Goal: Task Accomplishment & Management: Complete application form

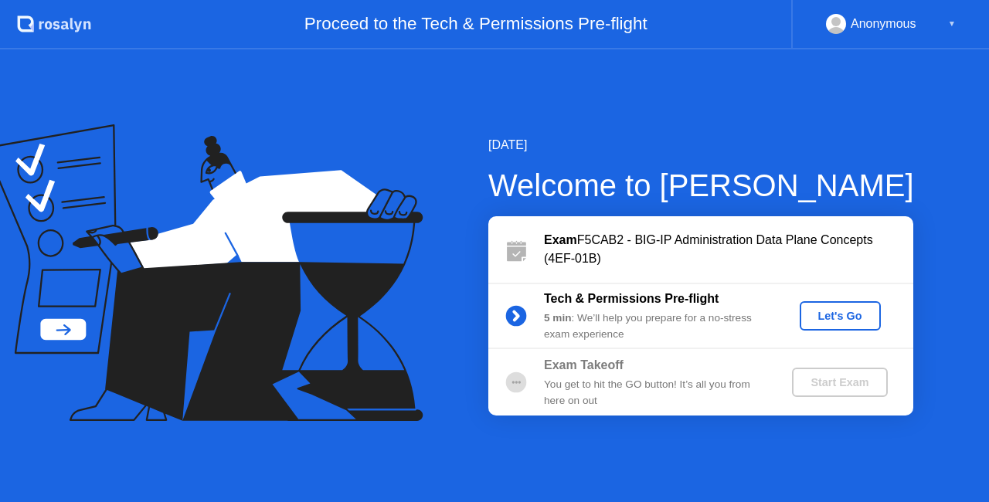
click at [818, 318] on div "Let's Go" at bounding box center [840, 316] width 69 height 12
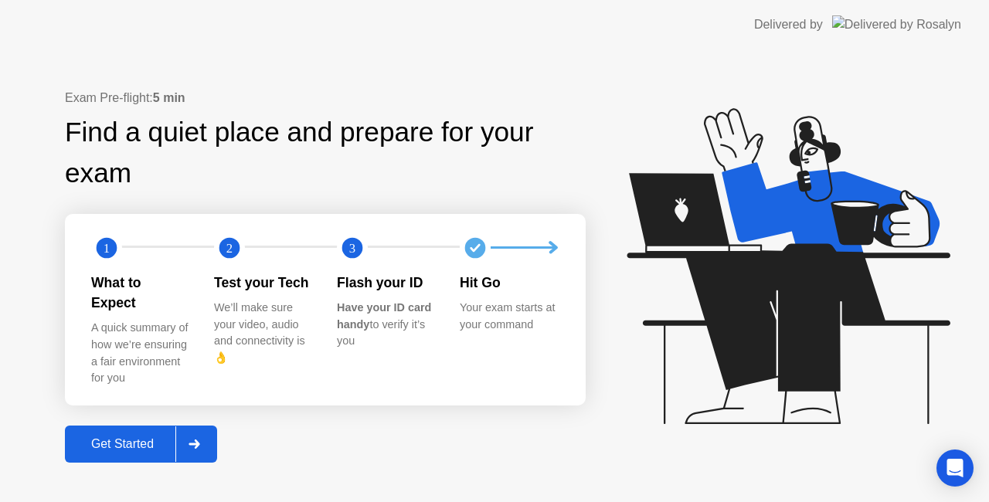
click at [119, 439] on div "Get Started" at bounding box center [123, 444] width 106 height 14
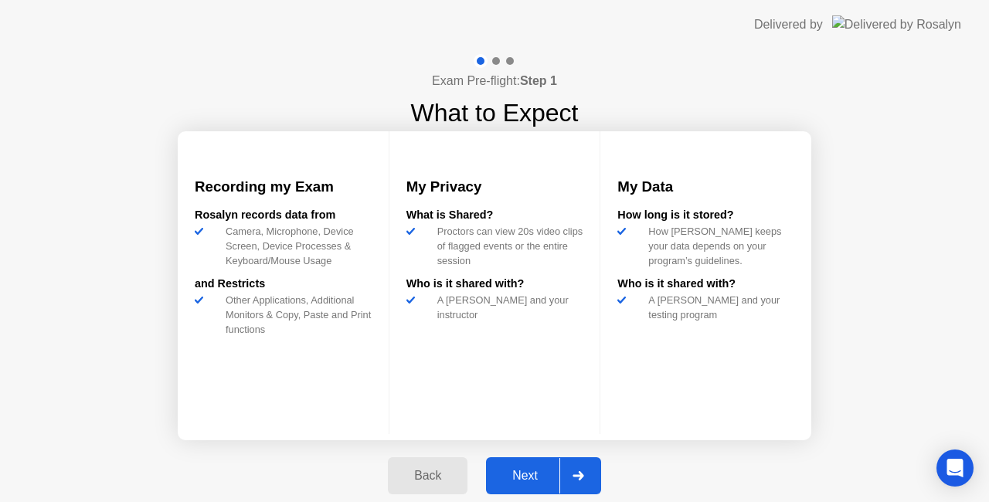
click at [515, 472] on div "Next" at bounding box center [525, 476] width 69 height 14
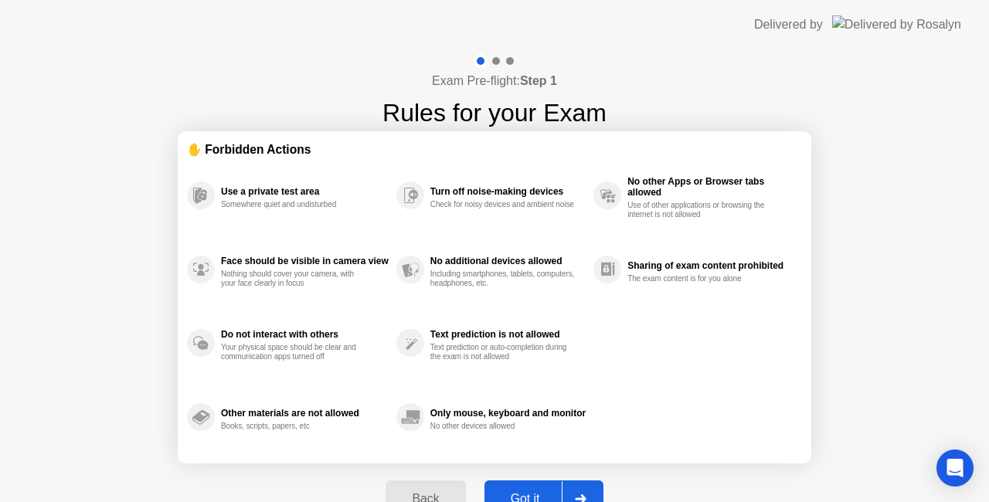
click at [542, 493] on div "Got it" at bounding box center [525, 499] width 73 height 14
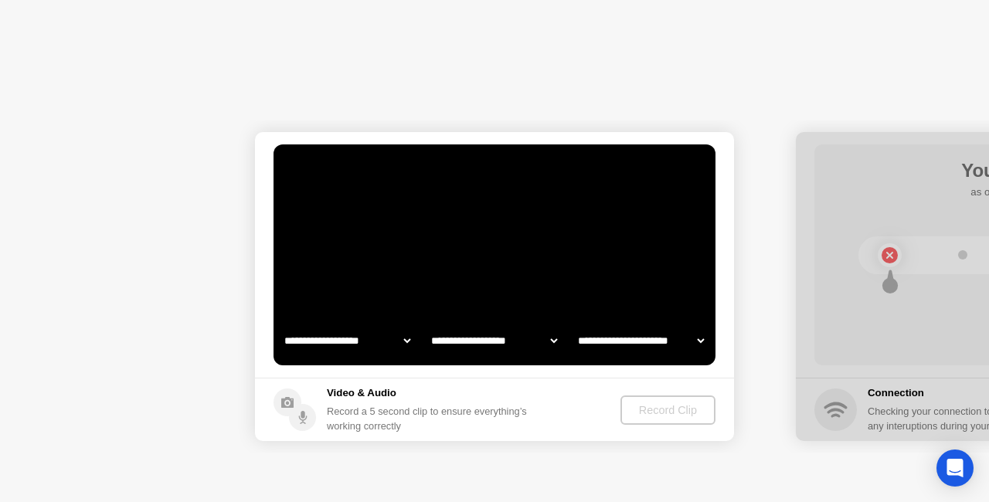
select select "**********"
select select "*******"
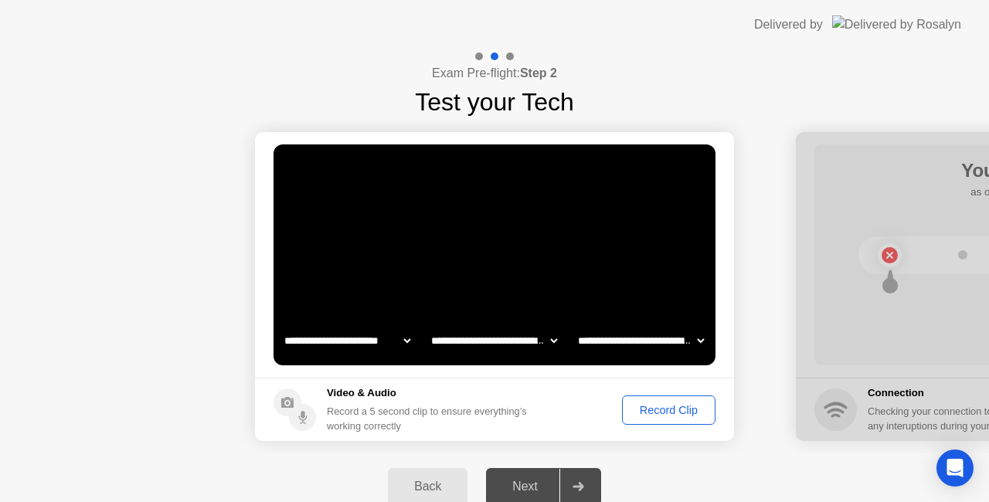
click at [661, 416] on div "Record Clip" at bounding box center [668, 410] width 83 height 12
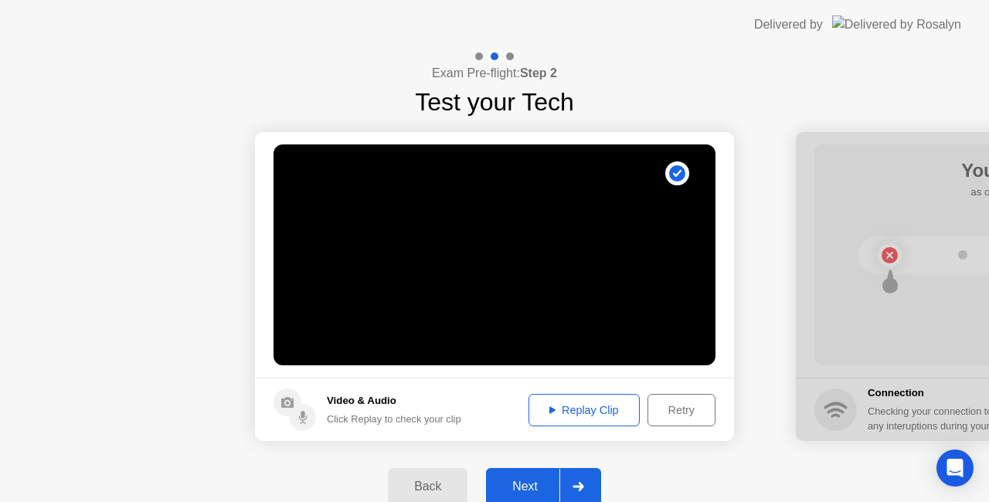
click at [531, 476] on button "Next" at bounding box center [543, 486] width 115 height 37
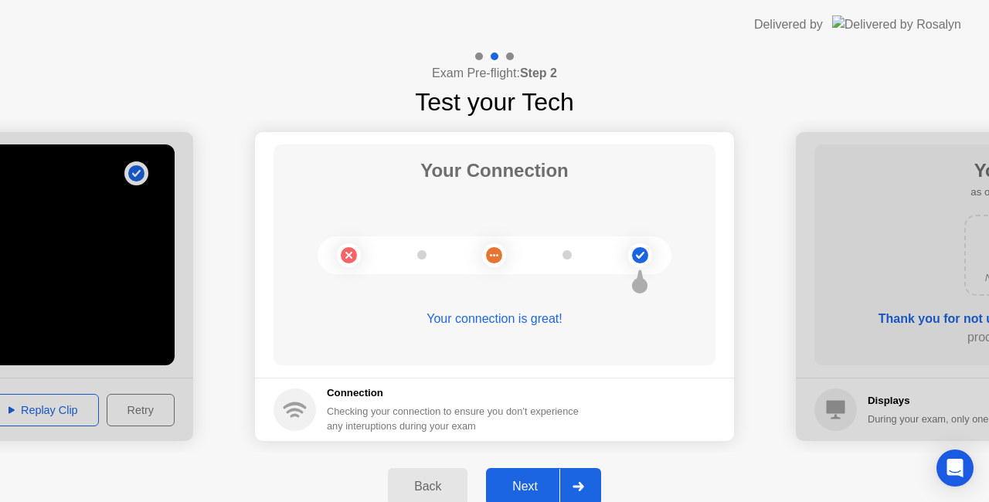
click at [531, 476] on button "Next" at bounding box center [543, 486] width 115 height 37
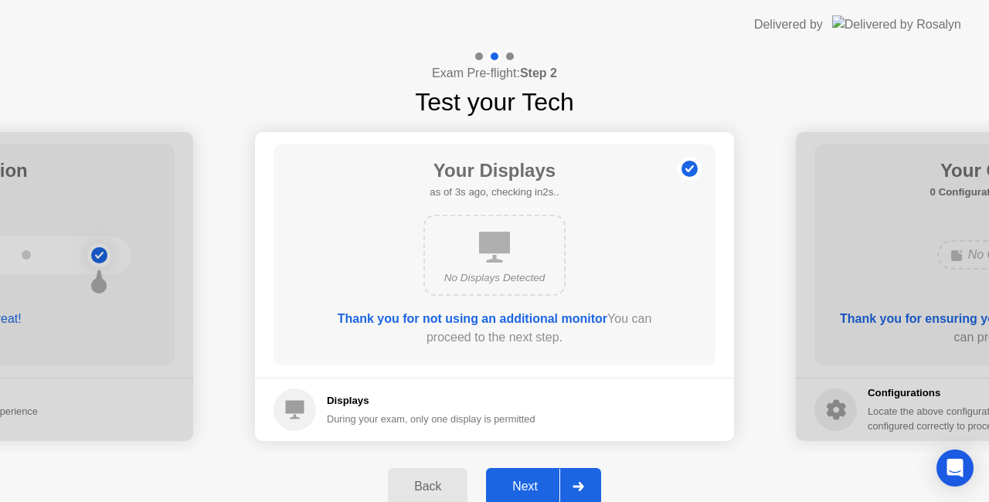
click at [531, 476] on button "Next" at bounding box center [543, 486] width 115 height 37
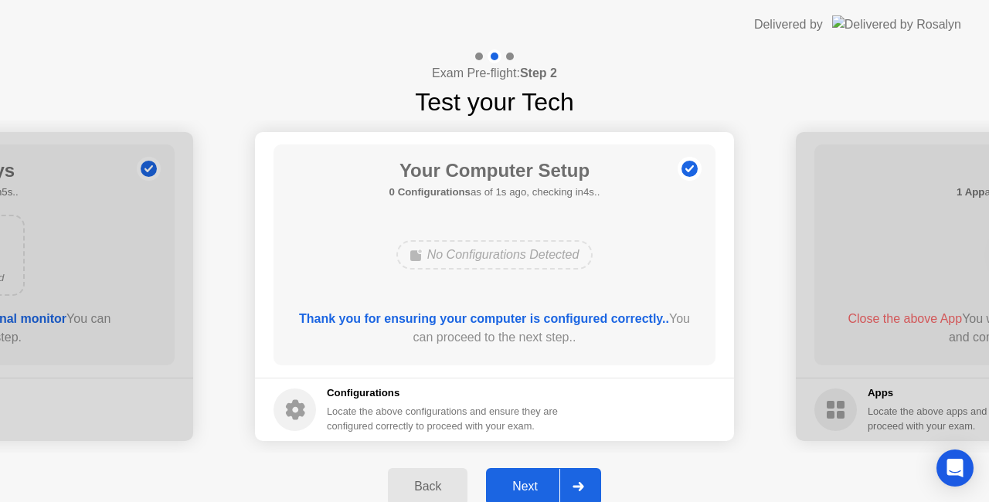
click at [531, 476] on button "Next" at bounding box center [543, 486] width 115 height 37
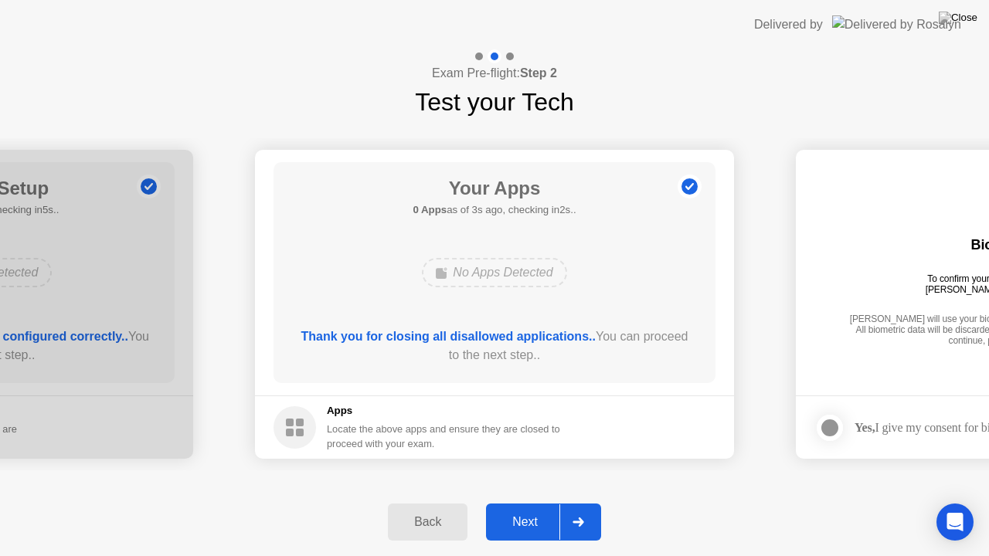
click at [532, 501] on div "Next" at bounding box center [525, 522] width 69 height 14
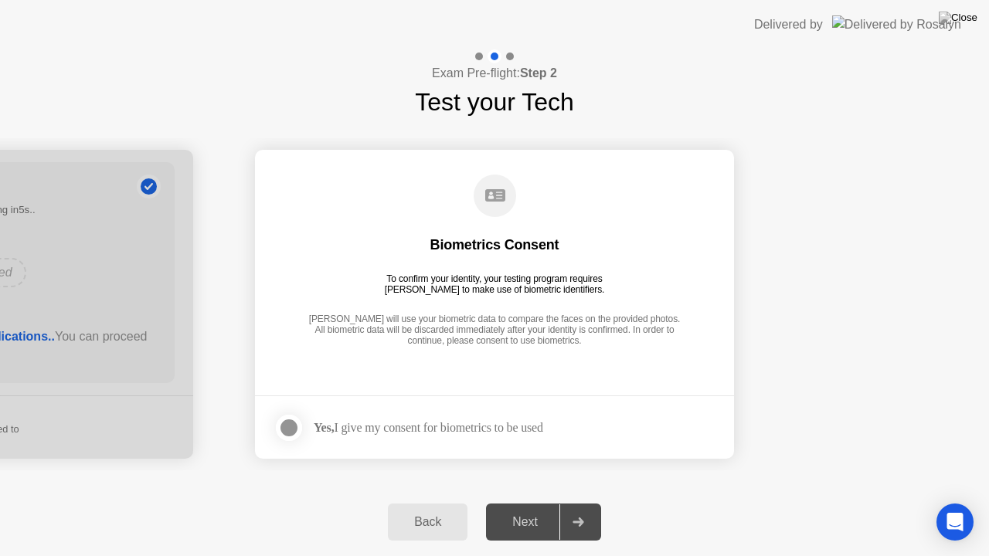
click at [358, 432] on div "Yes, I give my consent for biometrics to be used" at bounding box center [428, 427] width 229 height 15
drag, startPoint x: 297, startPoint y: 420, endPoint x: 314, endPoint y: 420, distance: 17.0
click at [297, 420] on div at bounding box center [289, 428] width 19 height 19
click at [529, 501] on button "Next" at bounding box center [543, 522] width 115 height 37
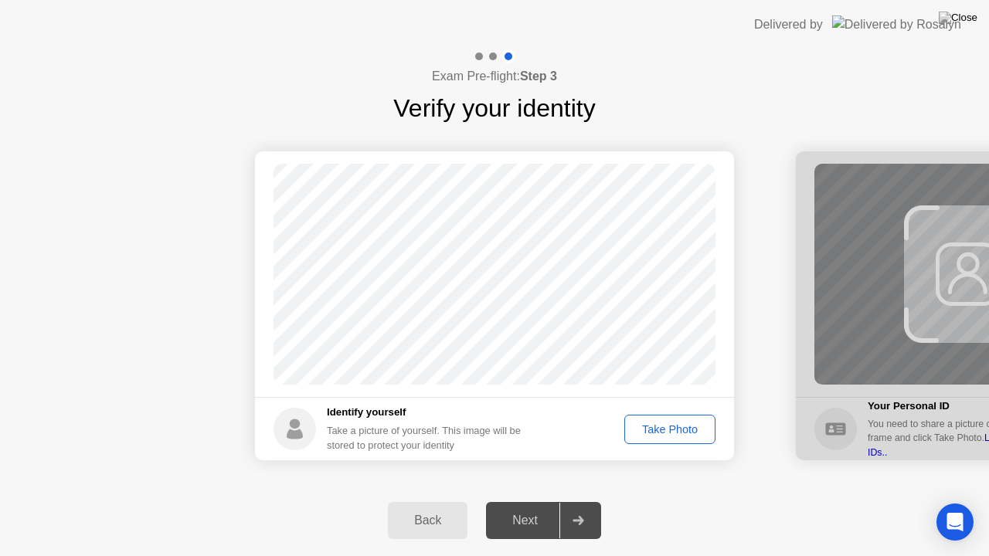
click at [649, 433] on div "Take Photo" at bounding box center [670, 429] width 80 height 12
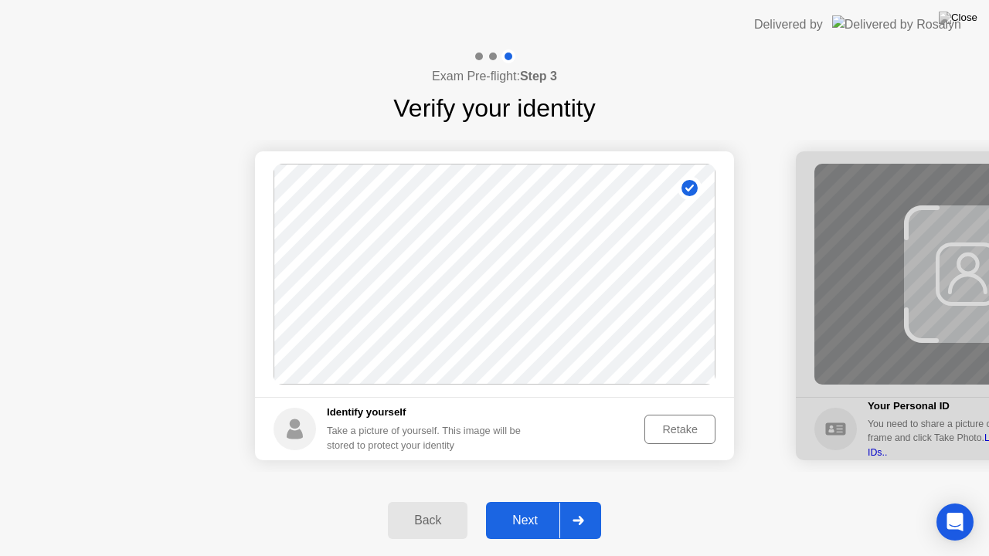
click at [520, 501] on div "Next" at bounding box center [525, 521] width 69 height 14
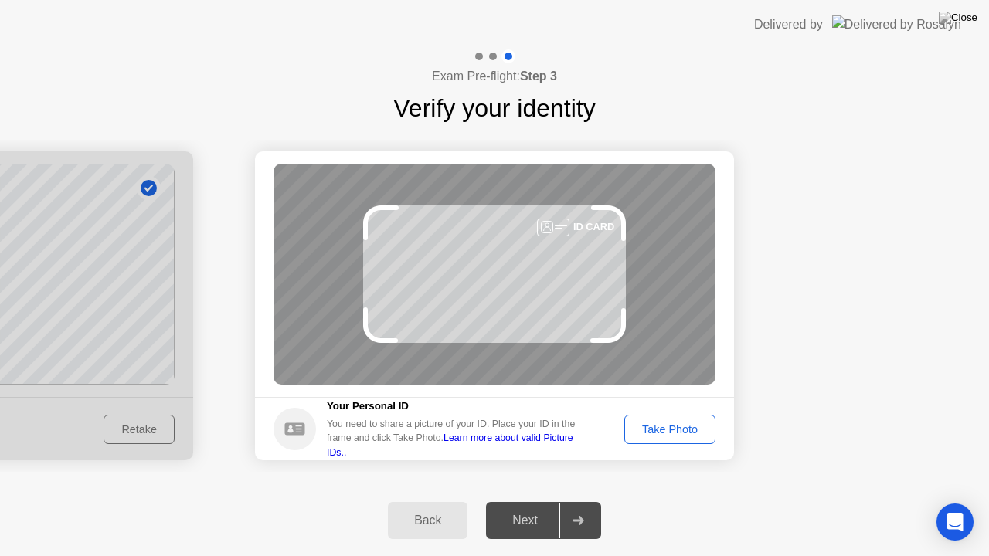
click at [671, 439] on button "Take Photo" at bounding box center [669, 429] width 91 height 29
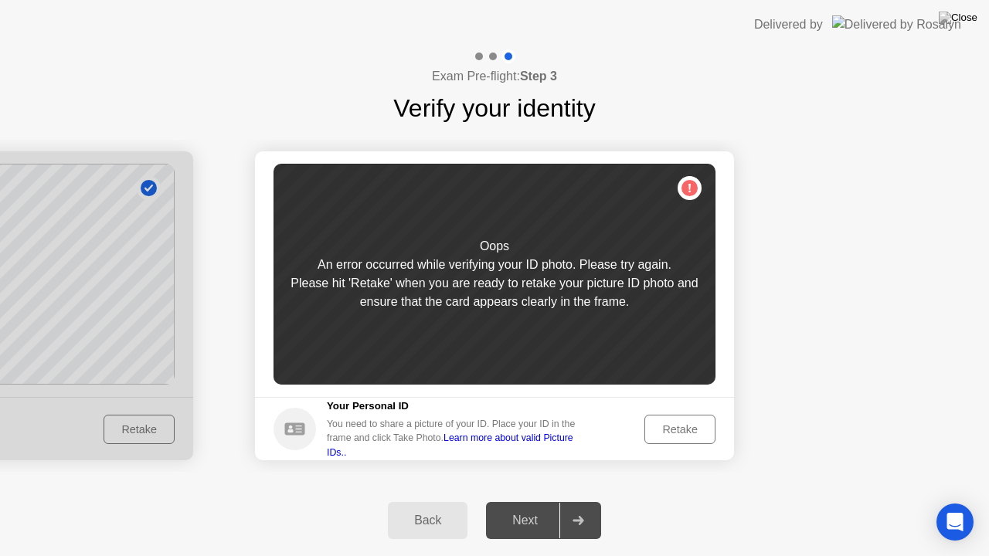
click at [674, 423] on div "Retake" at bounding box center [680, 429] width 60 height 12
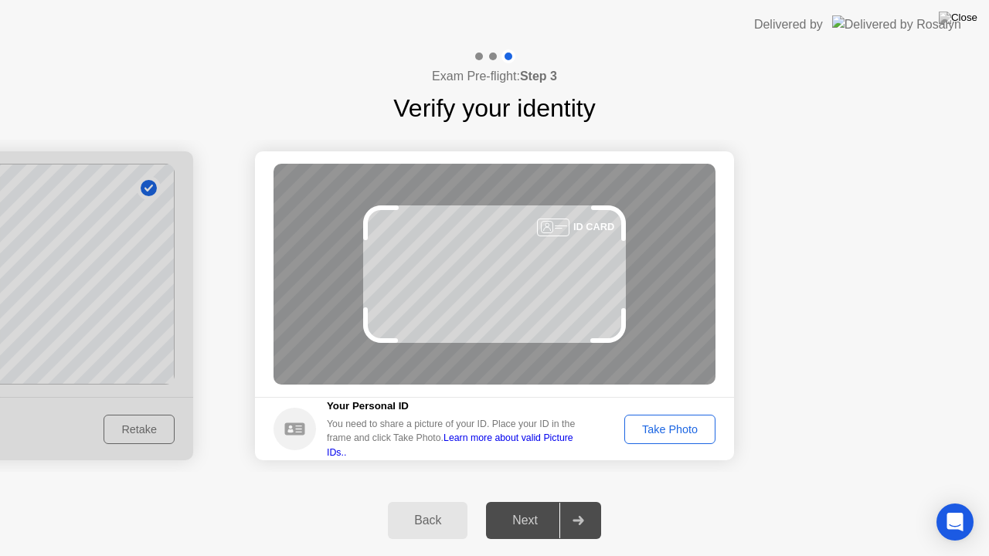
click at [647, 427] on div "Take Photo" at bounding box center [670, 429] width 80 height 12
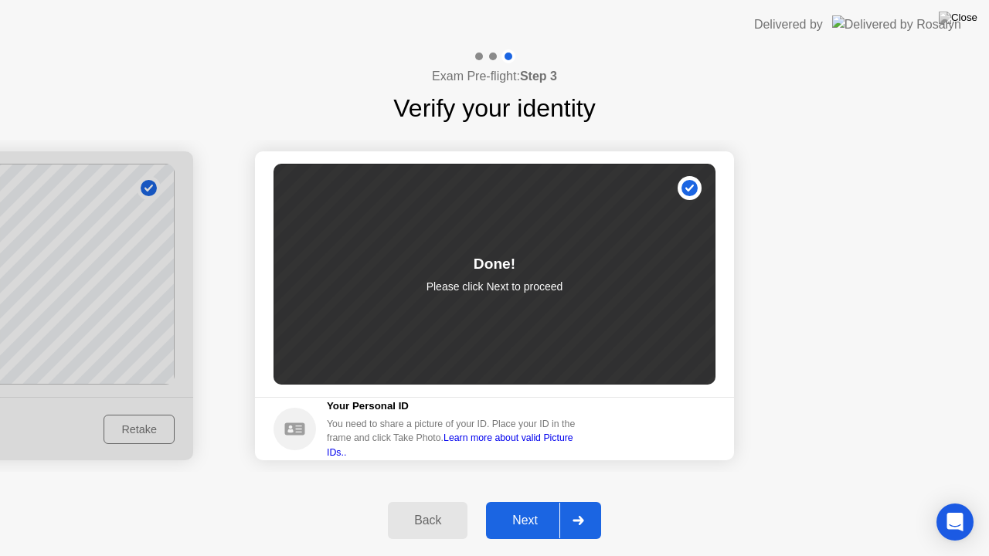
click at [548, 501] on div "Next" at bounding box center [525, 521] width 69 height 14
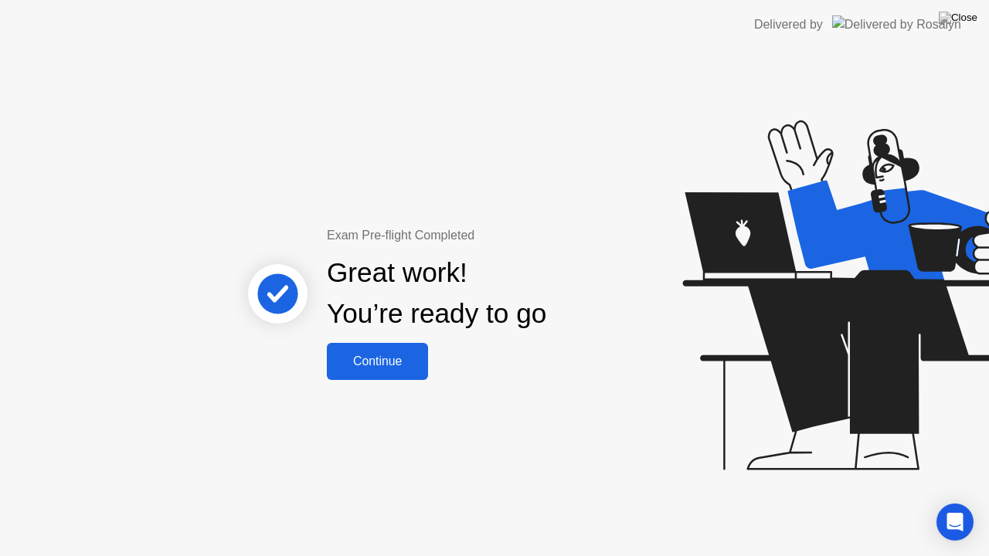
click at [419, 358] on div "Continue" at bounding box center [377, 362] width 92 height 14
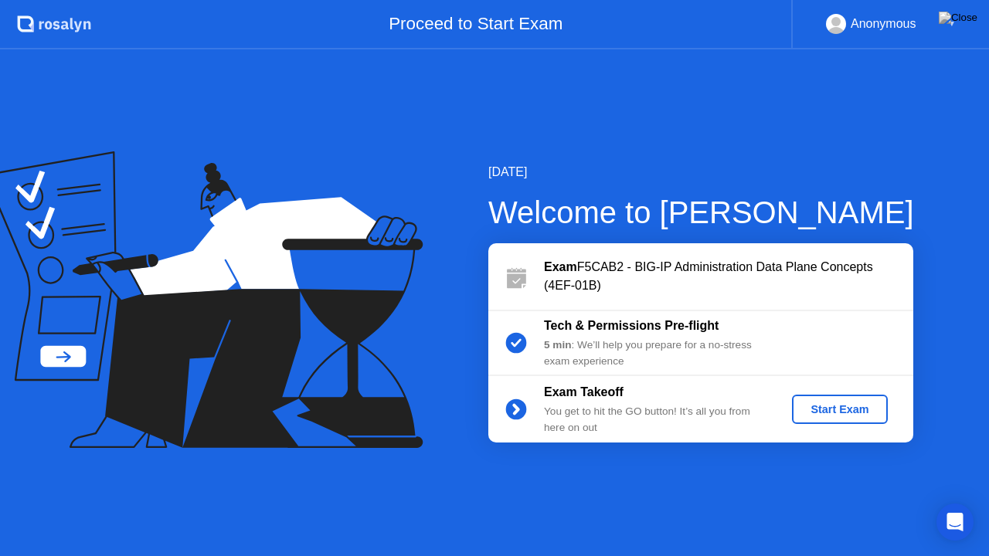
click at [819, 416] on div "Start Exam" at bounding box center [839, 409] width 83 height 12
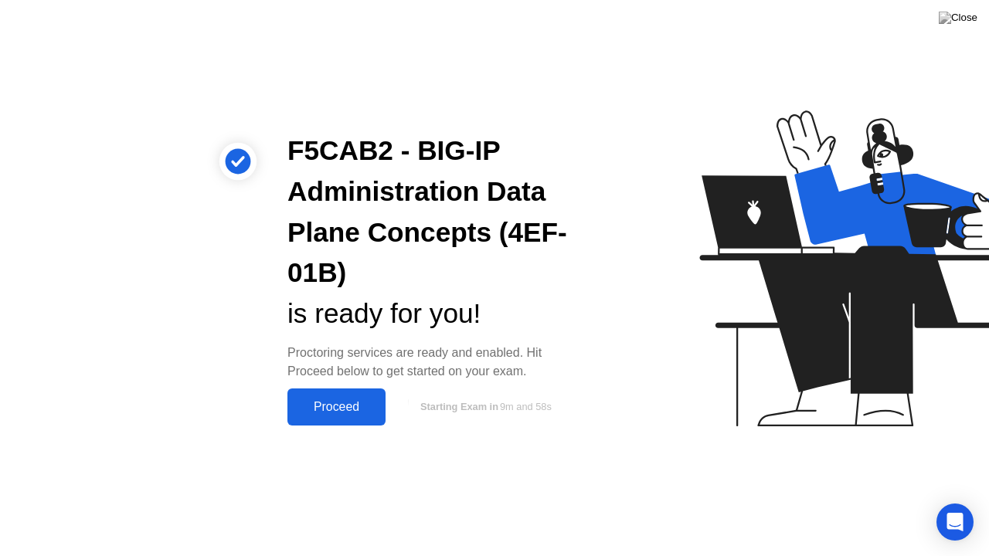
click at [345, 401] on div "Proceed" at bounding box center [336, 407] width 89 height 14
